Goal: Navigation & Orientation: Find specific page/section

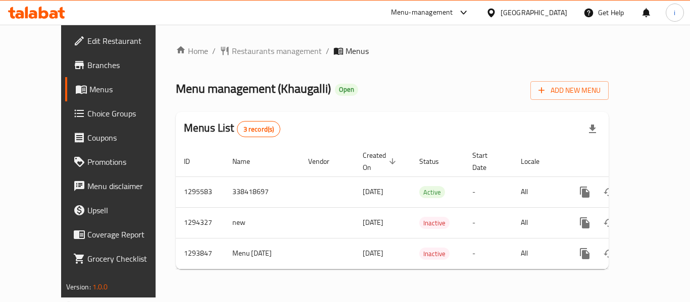
click at [250, 49] on span "Restaurants management" at bounding box center [277, 51] width 90 height 12
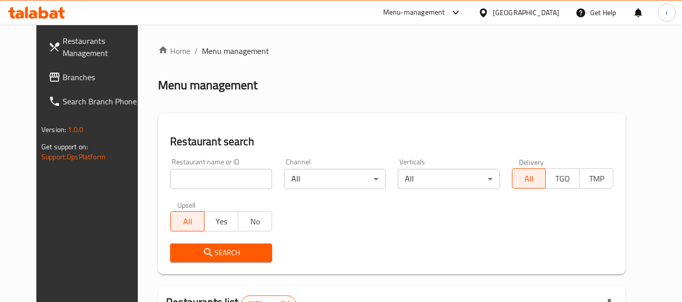
click at [63, 79] on span "Branches" at bounding box center [103, 77] width 80 height 12
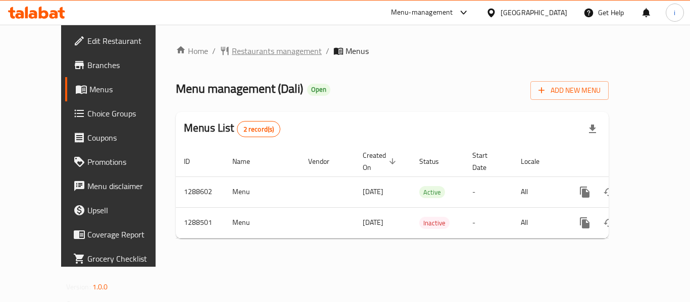
click at [232, 52] on span "Restaurants management" at bounding box center [277, 51] width 90 height 12
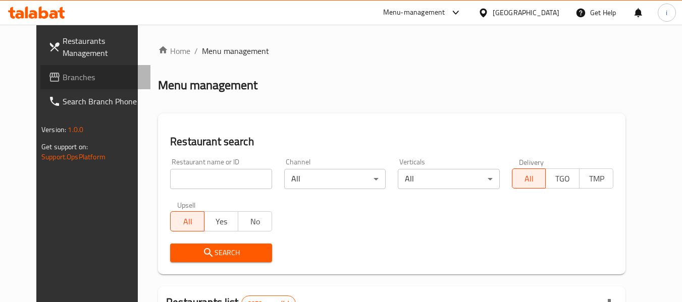
click at [67, 80] on span "Branches" at bounding box center [103, 77] width 80 height 12
